Goal: Check status: Check status

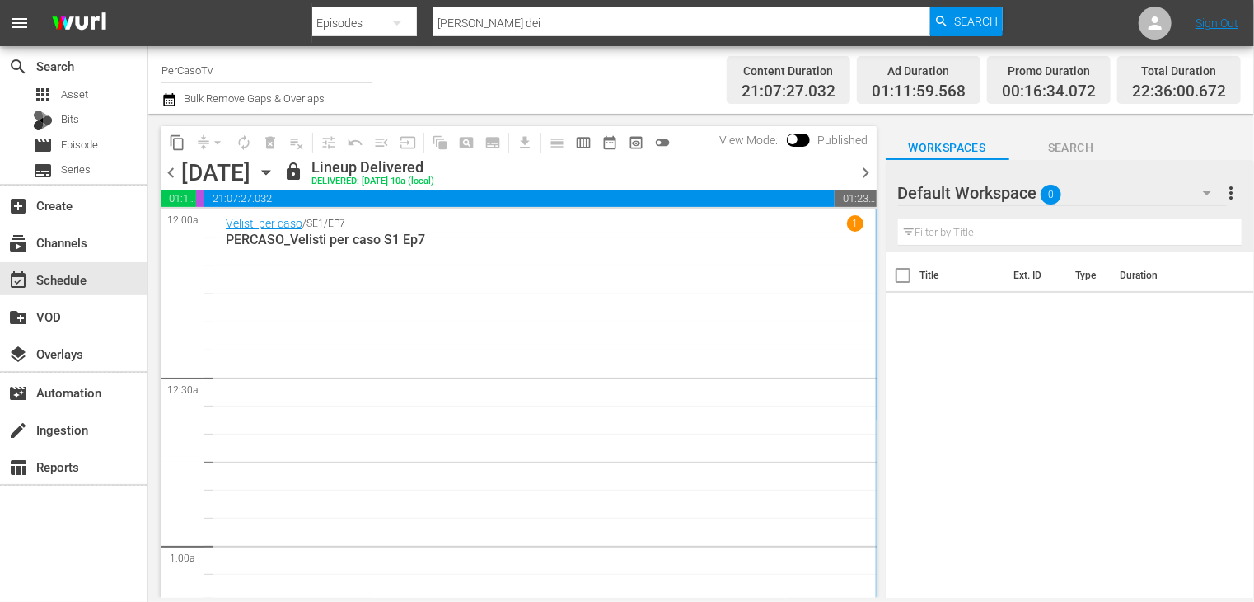
click at [171, 173] on span "chevron_left" at bounding box center [171, 172] width 21 height 21
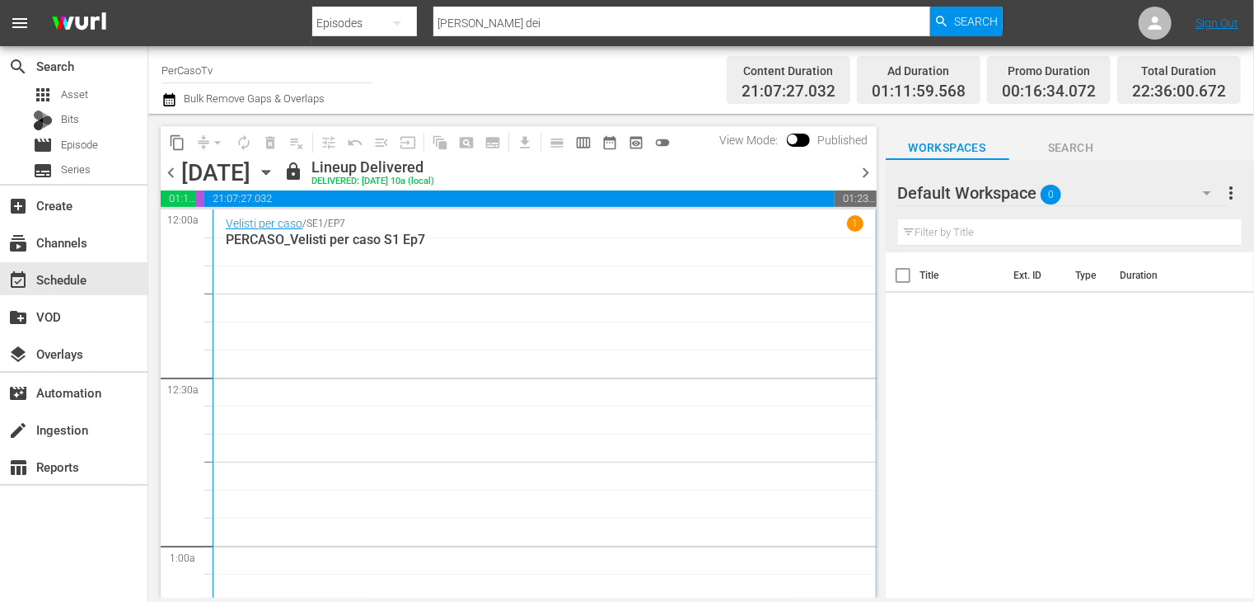
click at [171, 173] on span "chevron_left" at bounding box center [171, 172] width 21 height 21
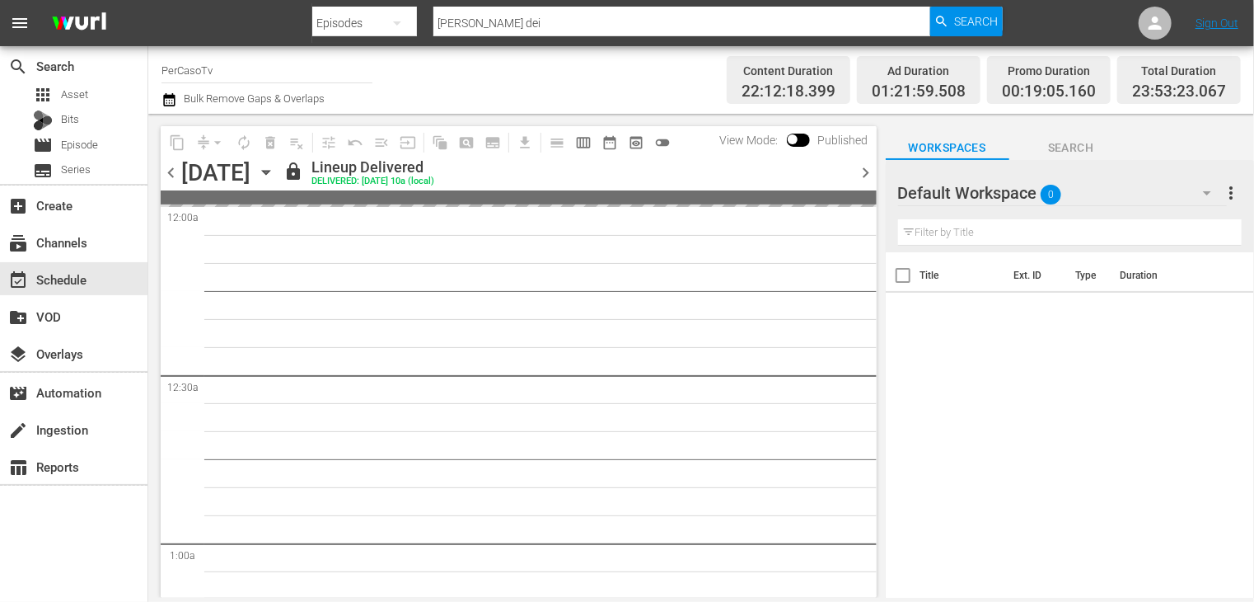
click at [171, 173] on span "chevron_left" at bounding box center [171, 172] width 21 height 21
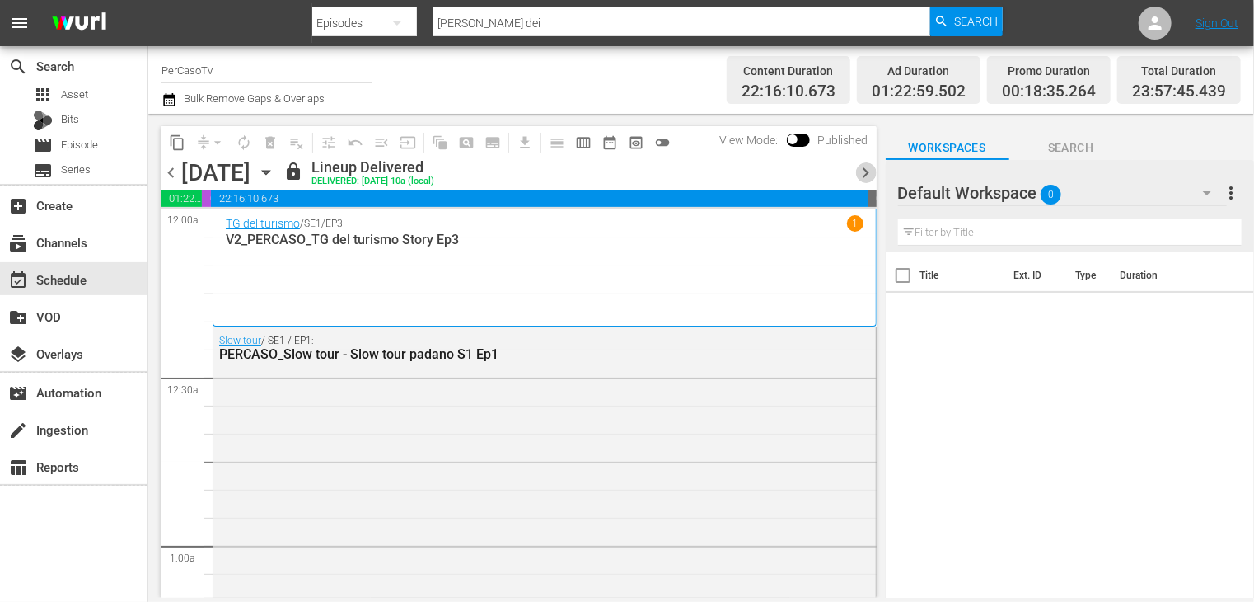
click at [864, 174] on span "chevron_right" at bounding box center [866, 172] width 21 height 21
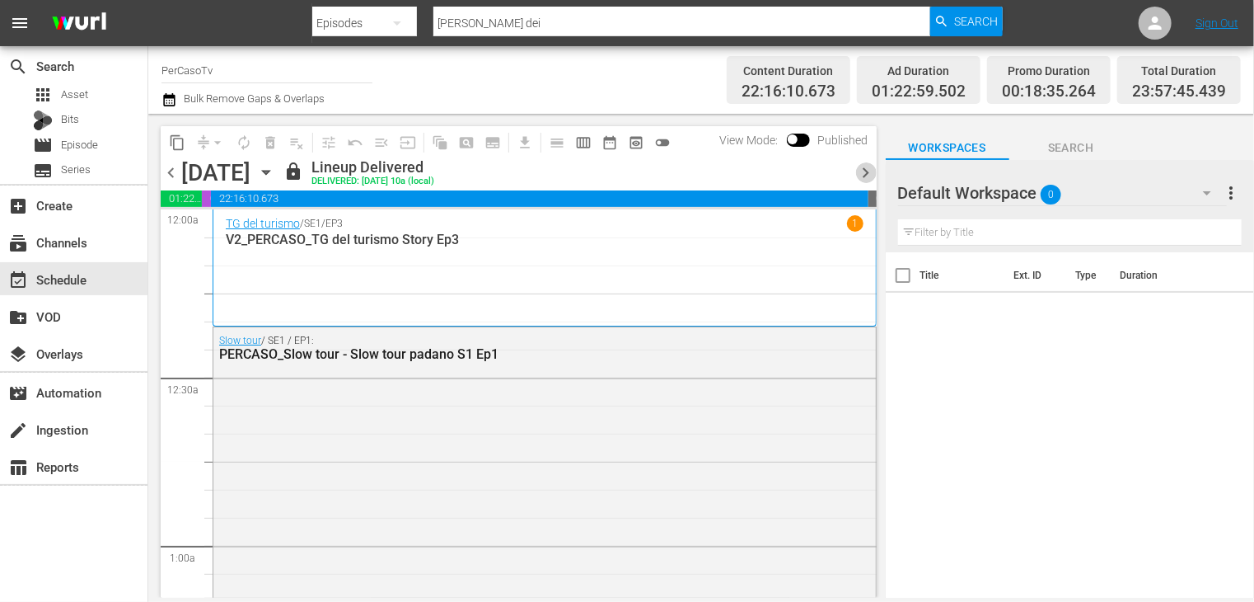
click at [864, 174] on span "chevron_right" at bounding box center [866, 172] width 21 height 21
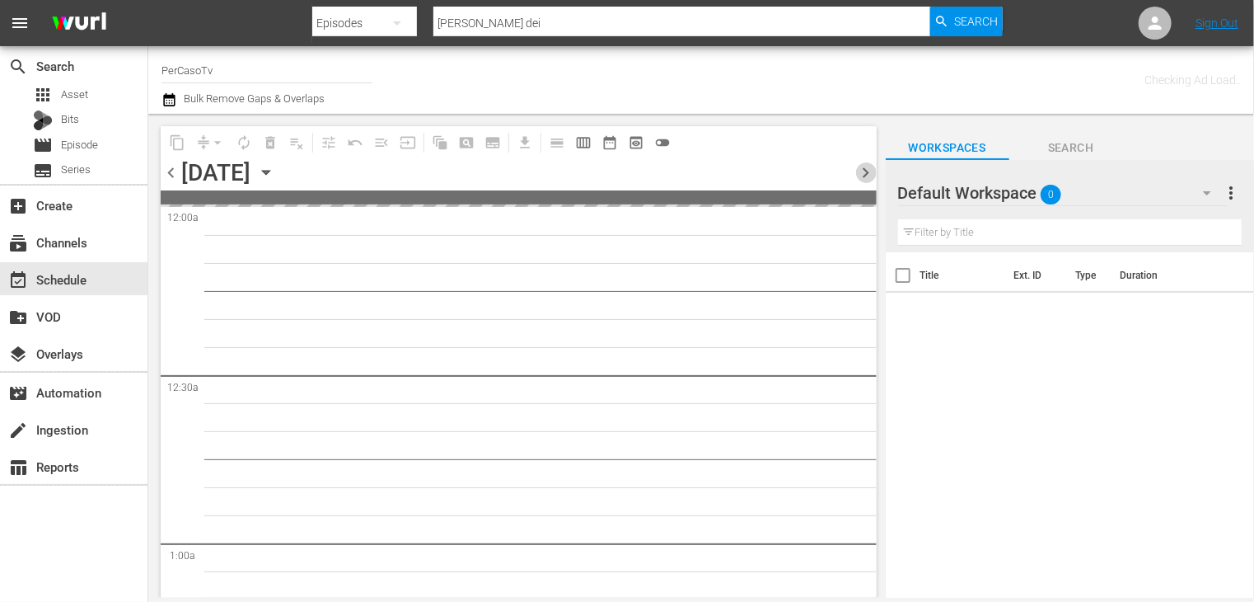
click at [864, 174] on span "chevron_right" at bounding box center [866, 172] width 21 height 21
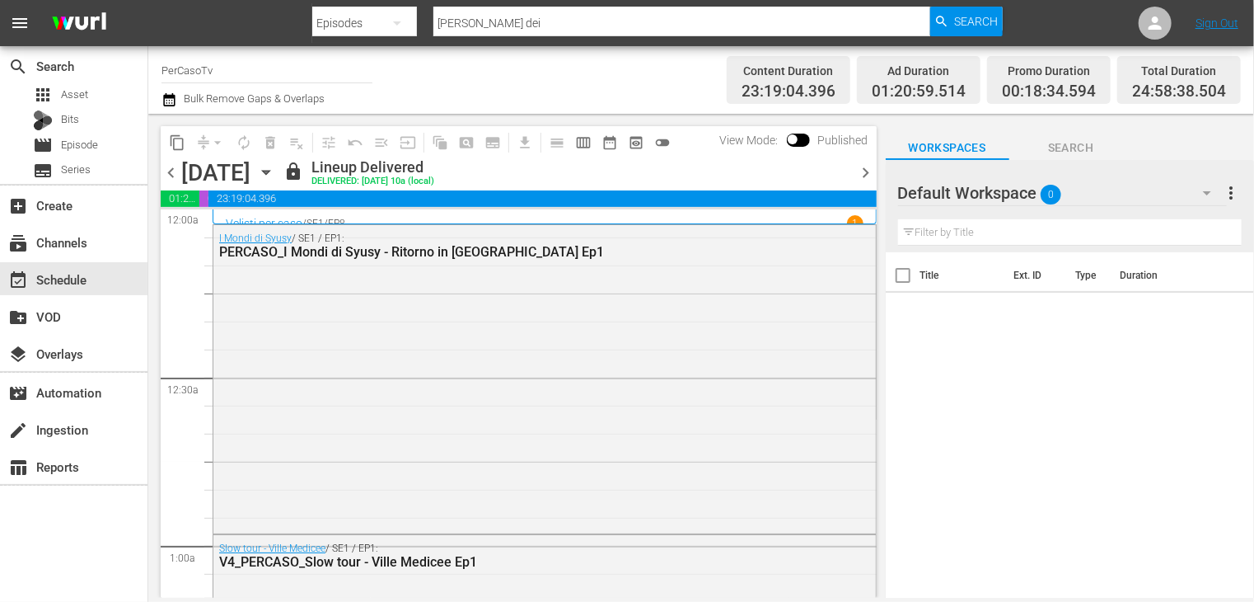
click at [170, 103] on icon "button" at bounding box center [170, 100] width 16 height 20
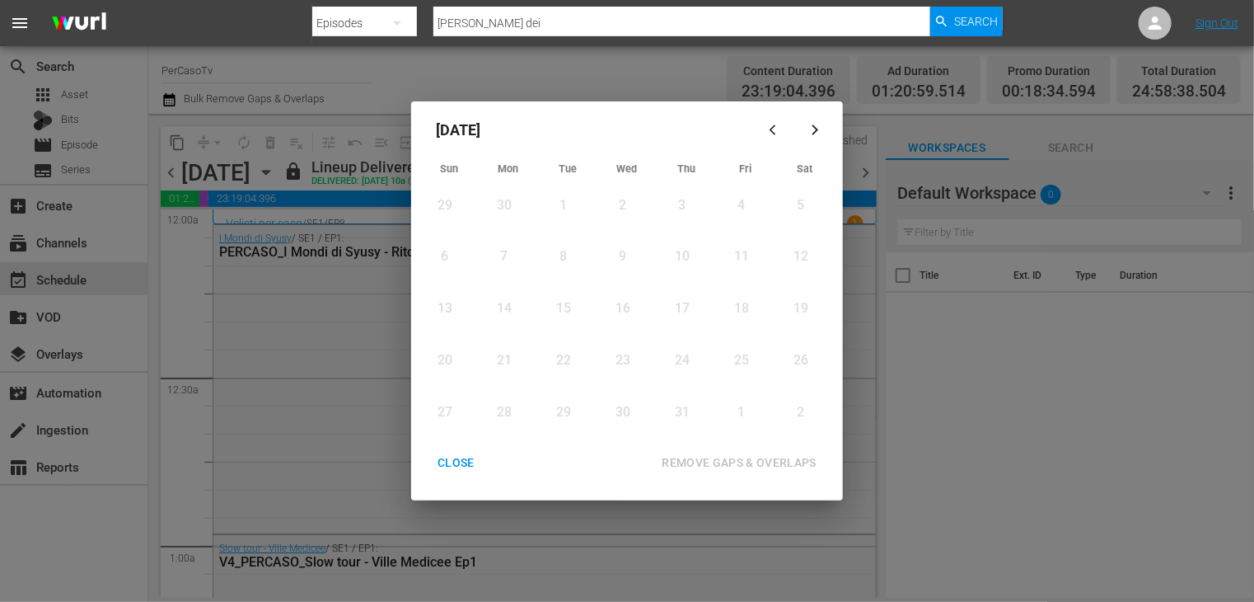
click at [812, 138] on button "button" at bounding box center [815, 130] width 40 height 40
click at [745, 262] on div "12" at bounding box center [738, 256] width 21 height 19
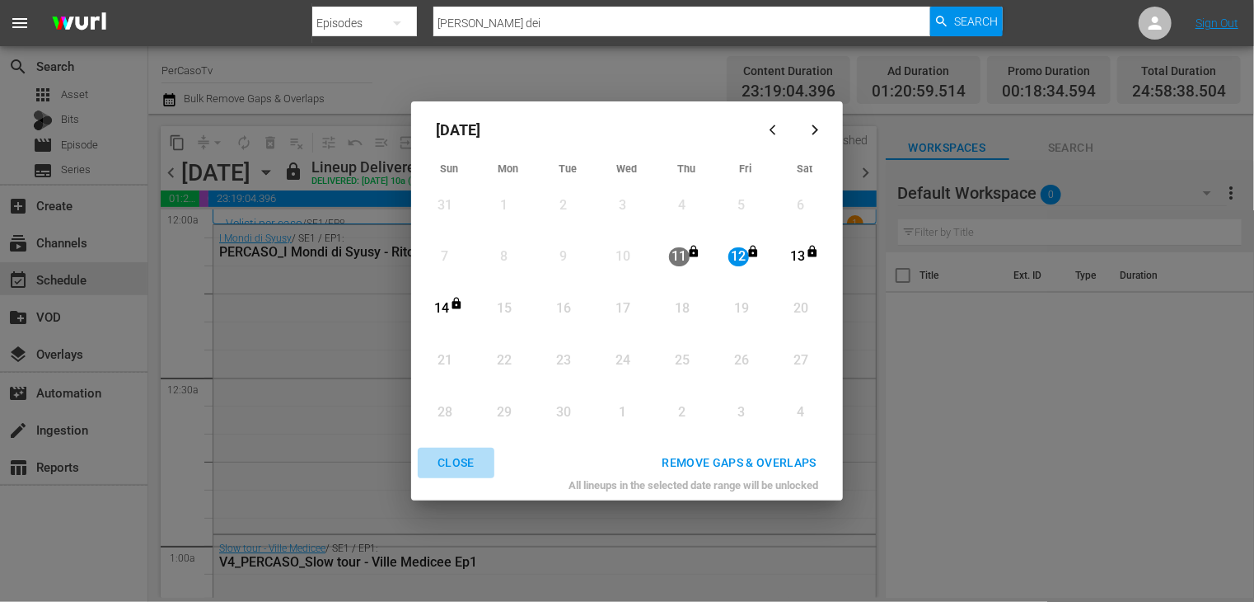
click at [449, 466] on div "CLOSE" at bounding box center [455, 462] width 63 height 21
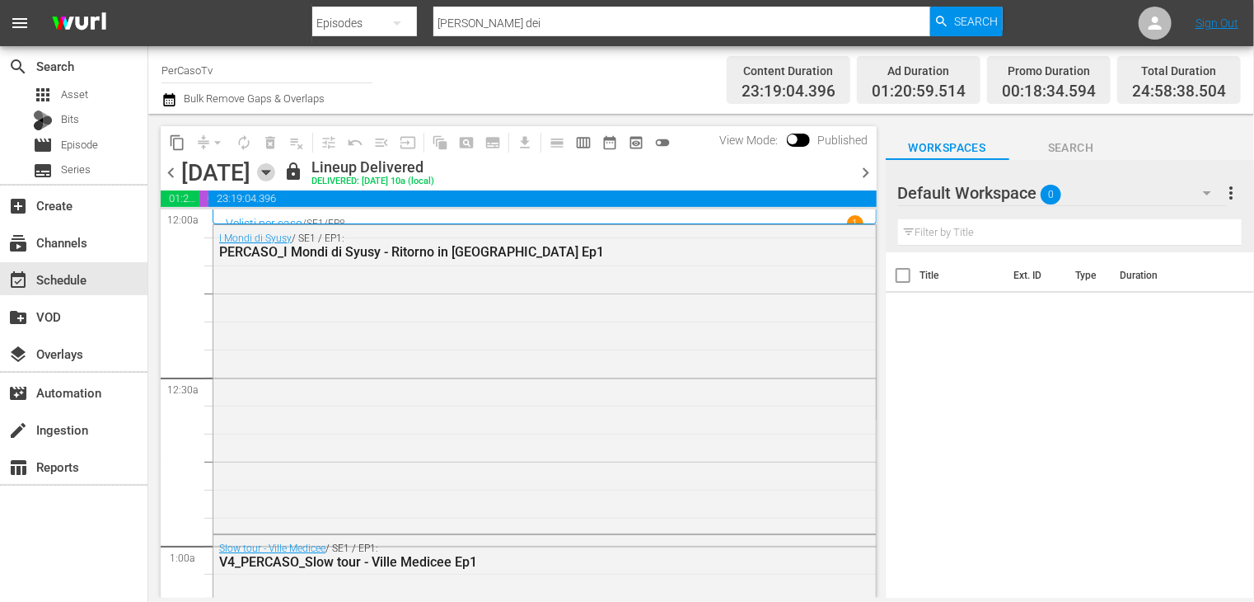
click at [275, 167] on icon "button" at bounding box center [266, 172] width 18 height 18
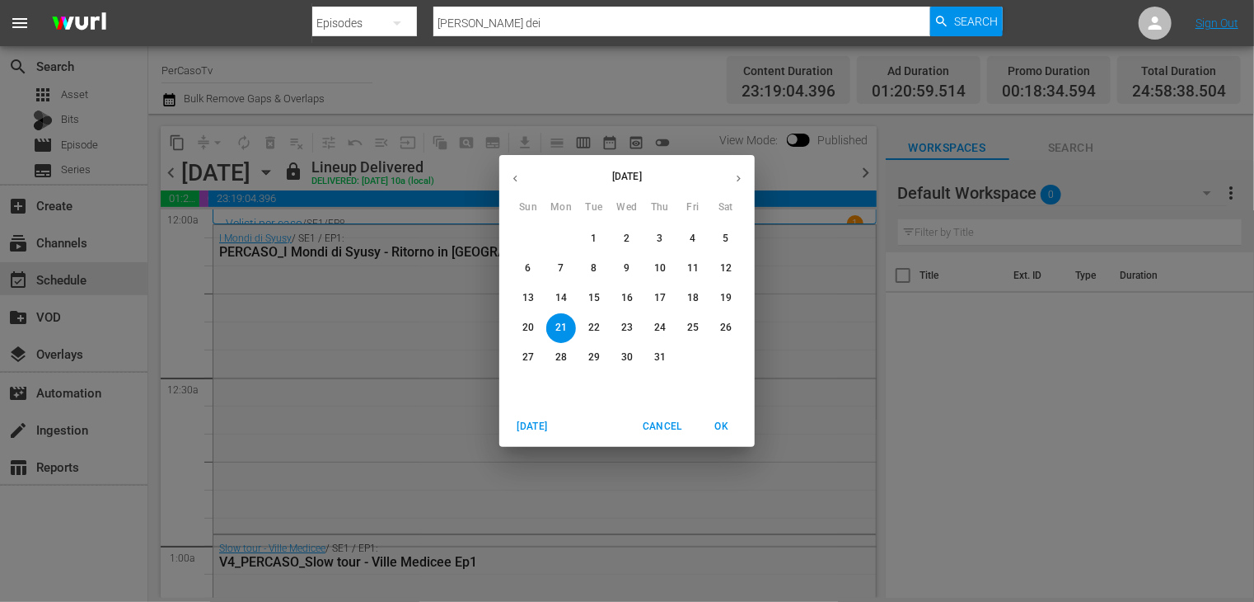
click at [733, 179] on icon "button" at bounding box center [739, 178] width 12 height 12
click at [694, 268] on p "12" at bounding box center [693, 268] width 12 height 14
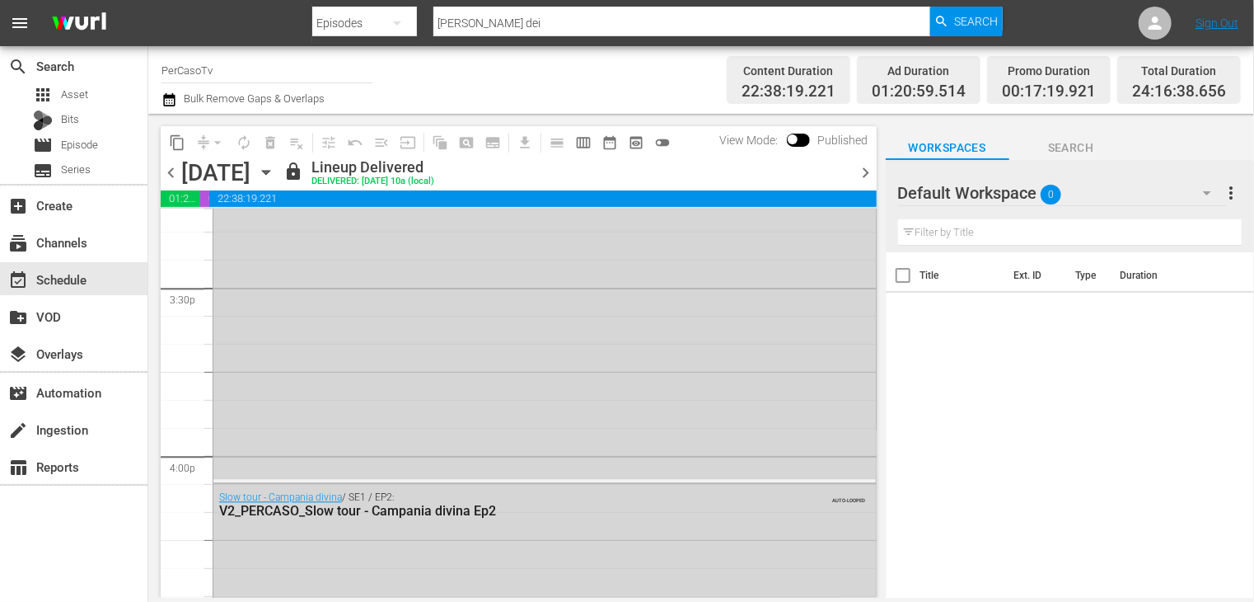
scroll to position [5298, 0]
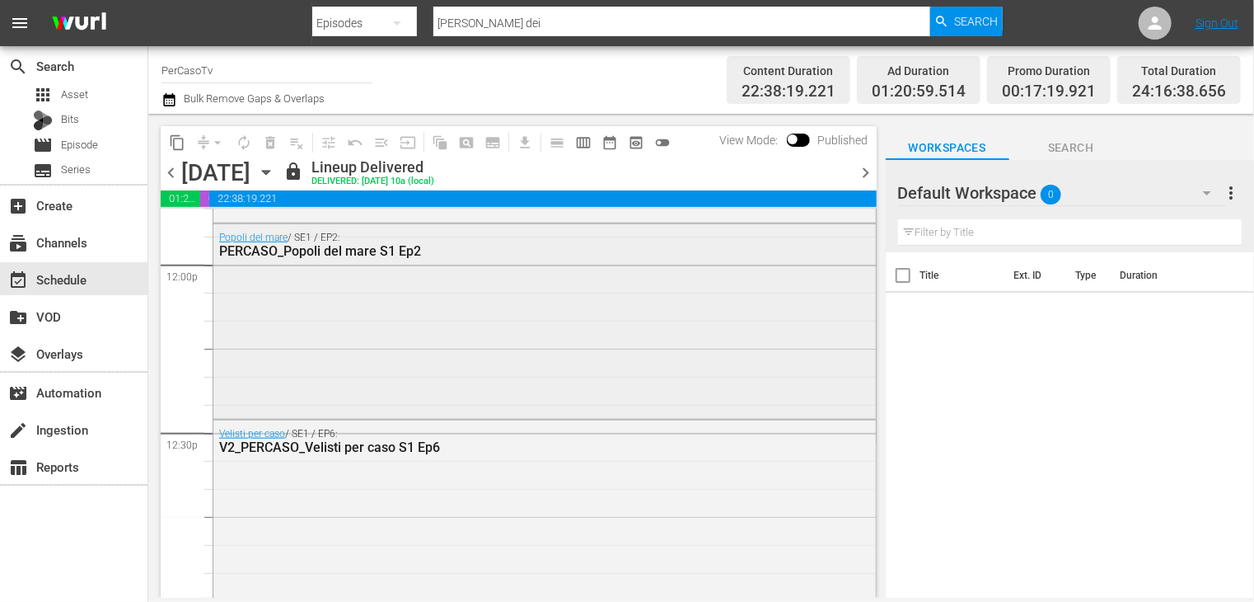
drag, startPoint x: 551, startPoint y: 373, endPoint x: 560, endPoint y: 369, distance: 10.0
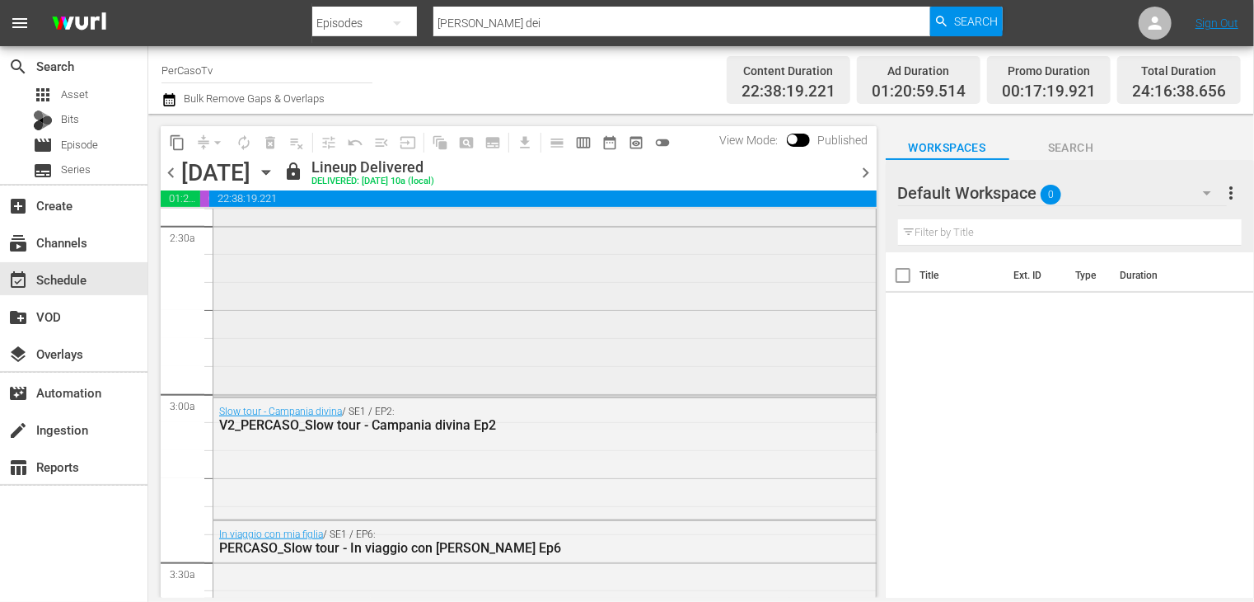
scroll to position [906, 0]
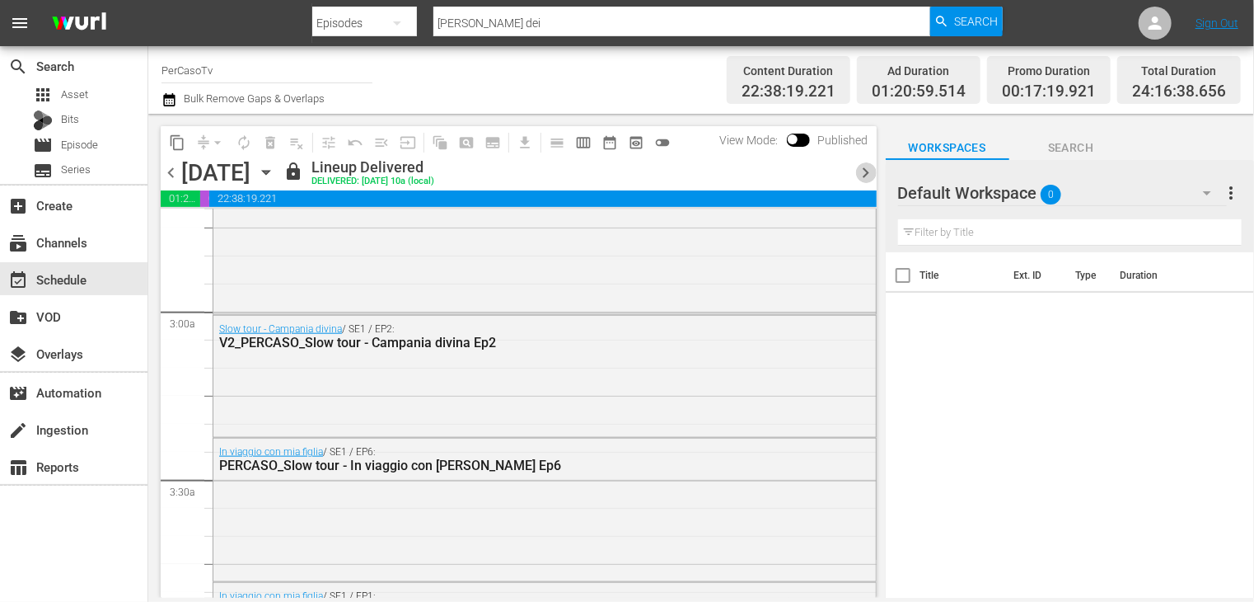
click at [870, 166] on span "chevron_right" at bounding box center [866, 172] width 21 height 21
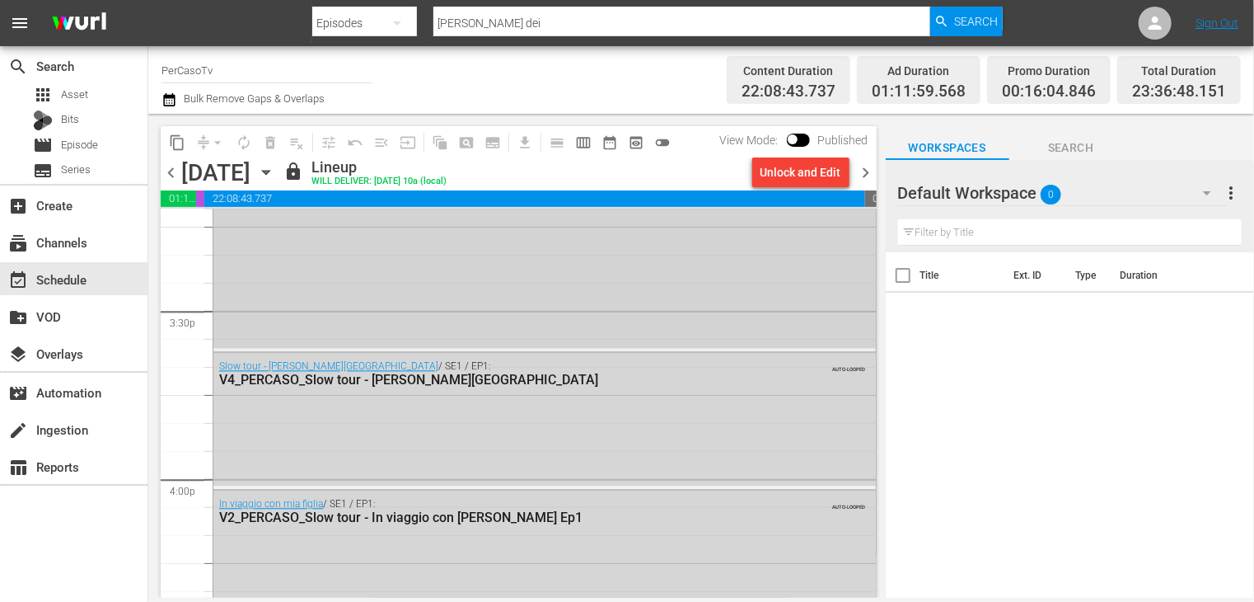
scroll to position [5109, 0]
click at [861, 171] on span "chevron_right" at bounding box center [866, 172] width 21 height 21
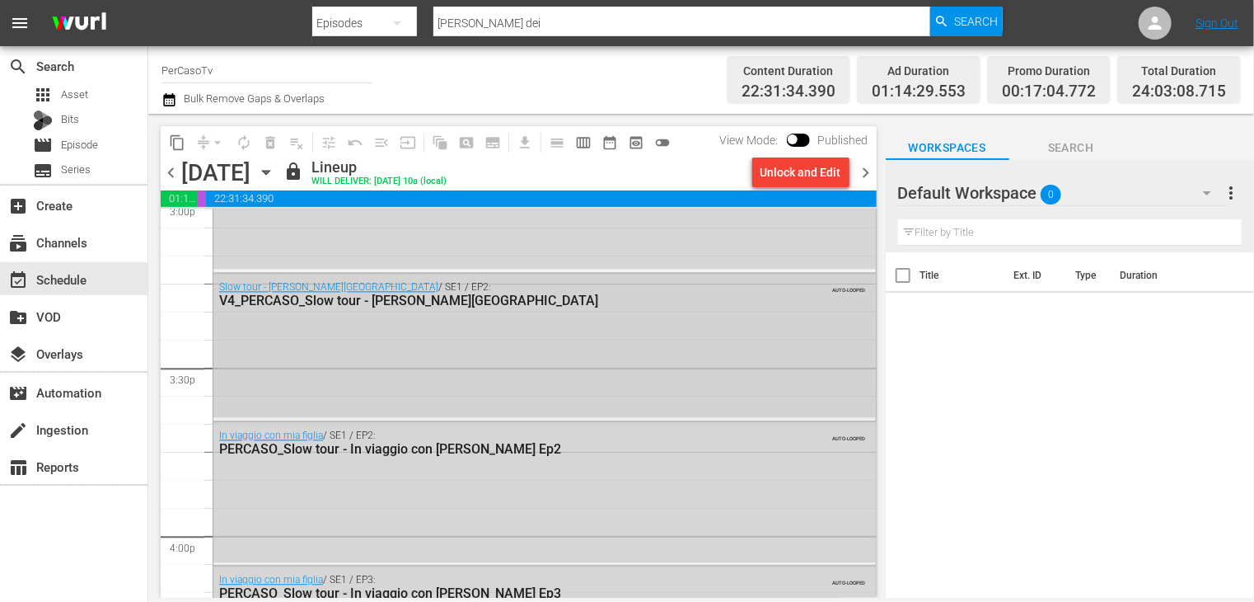
scroll to position [4970, 0]
